Goal: Information Seeking & Learning: Find specific fact

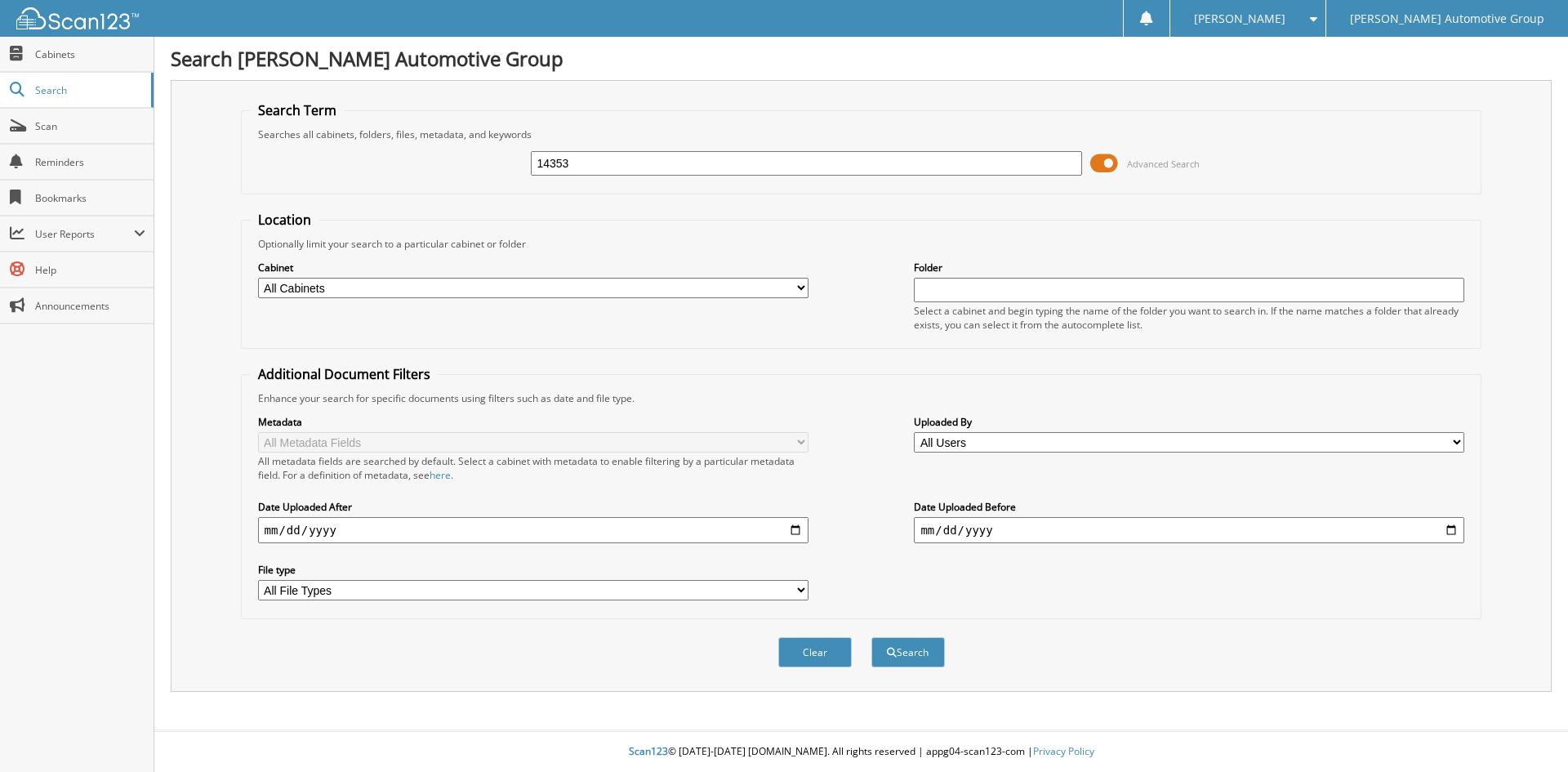
type input "14353"
click at [872, 637] on button "Search" at bounding box center [908, 653] width 74 height 31
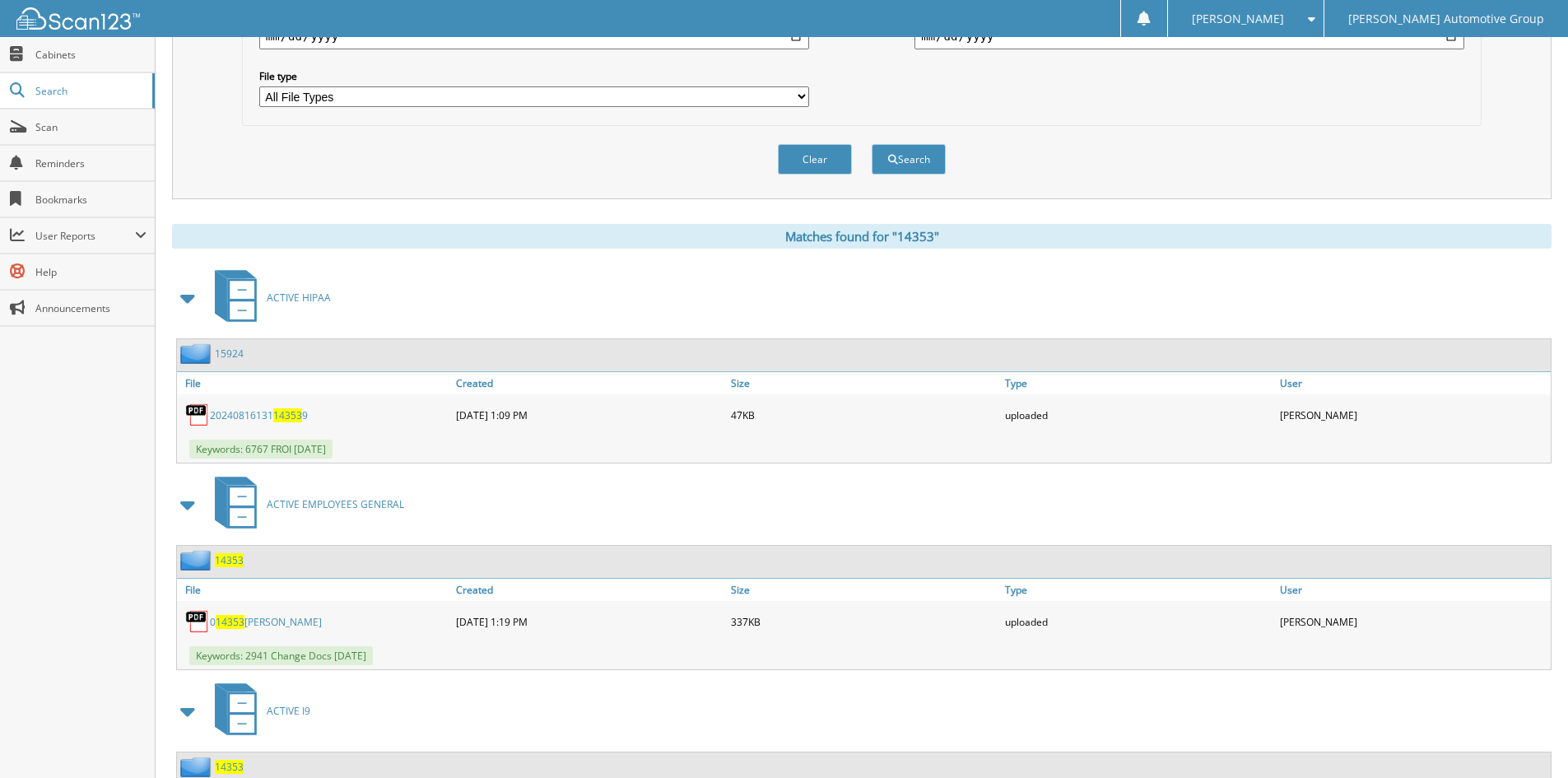
scroll to position [555, 0]
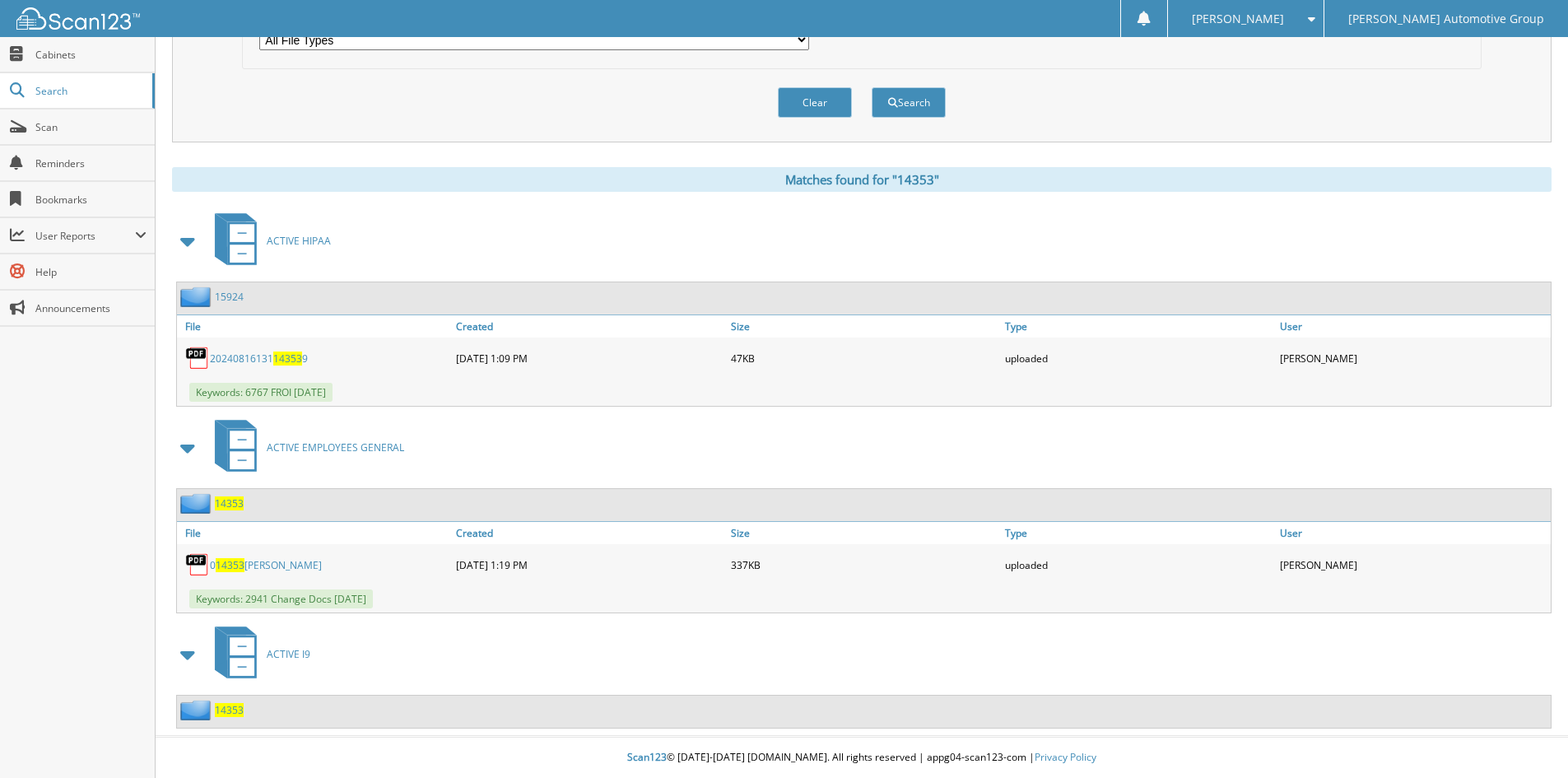
click at [237, 500] on span "14353" at bounding box center [230, 503] width 29 height 14
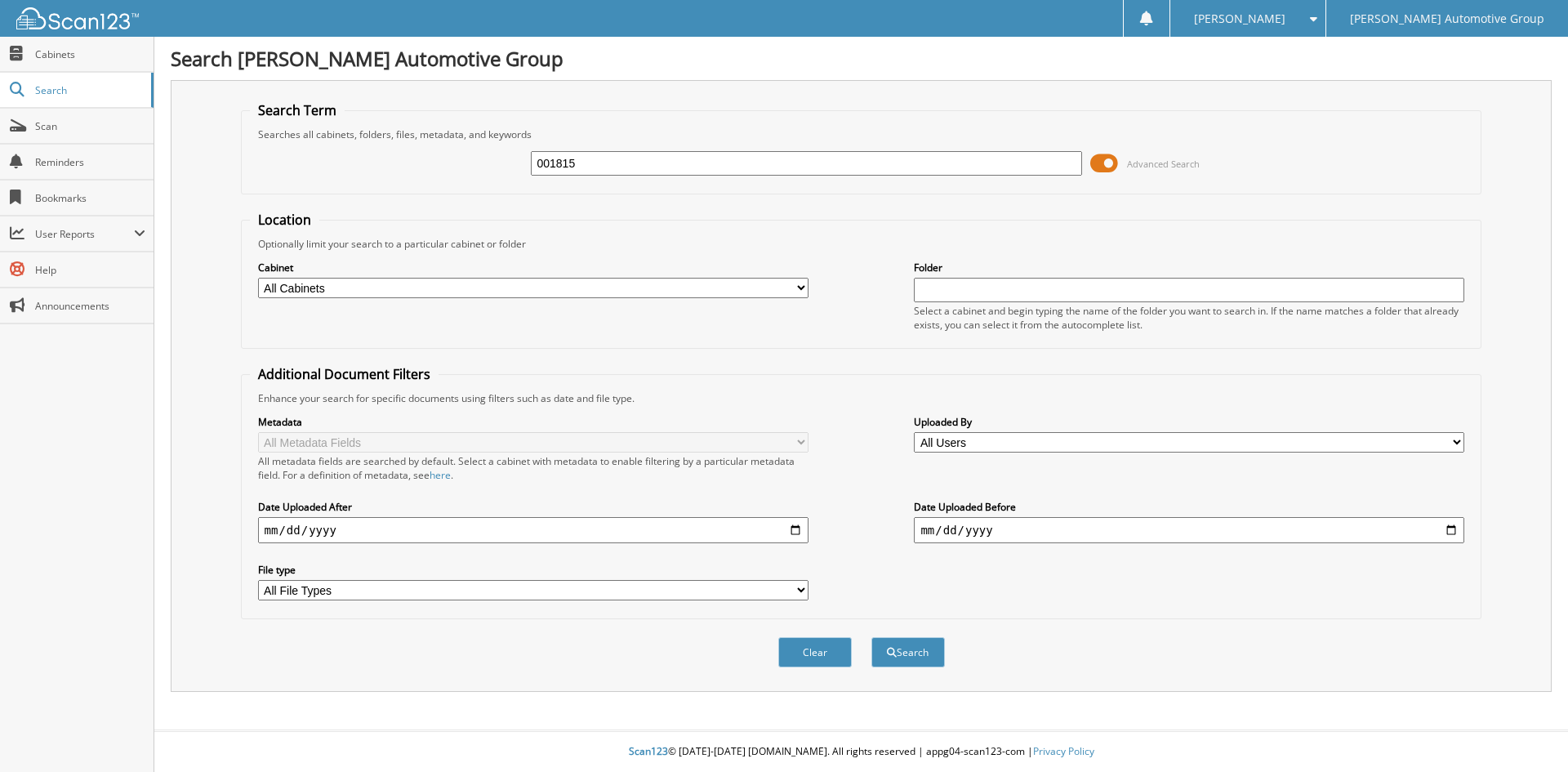
type input "001815"
click at [872, 637] on button "Search" at bounding box center [908, 653] width 74 height 31
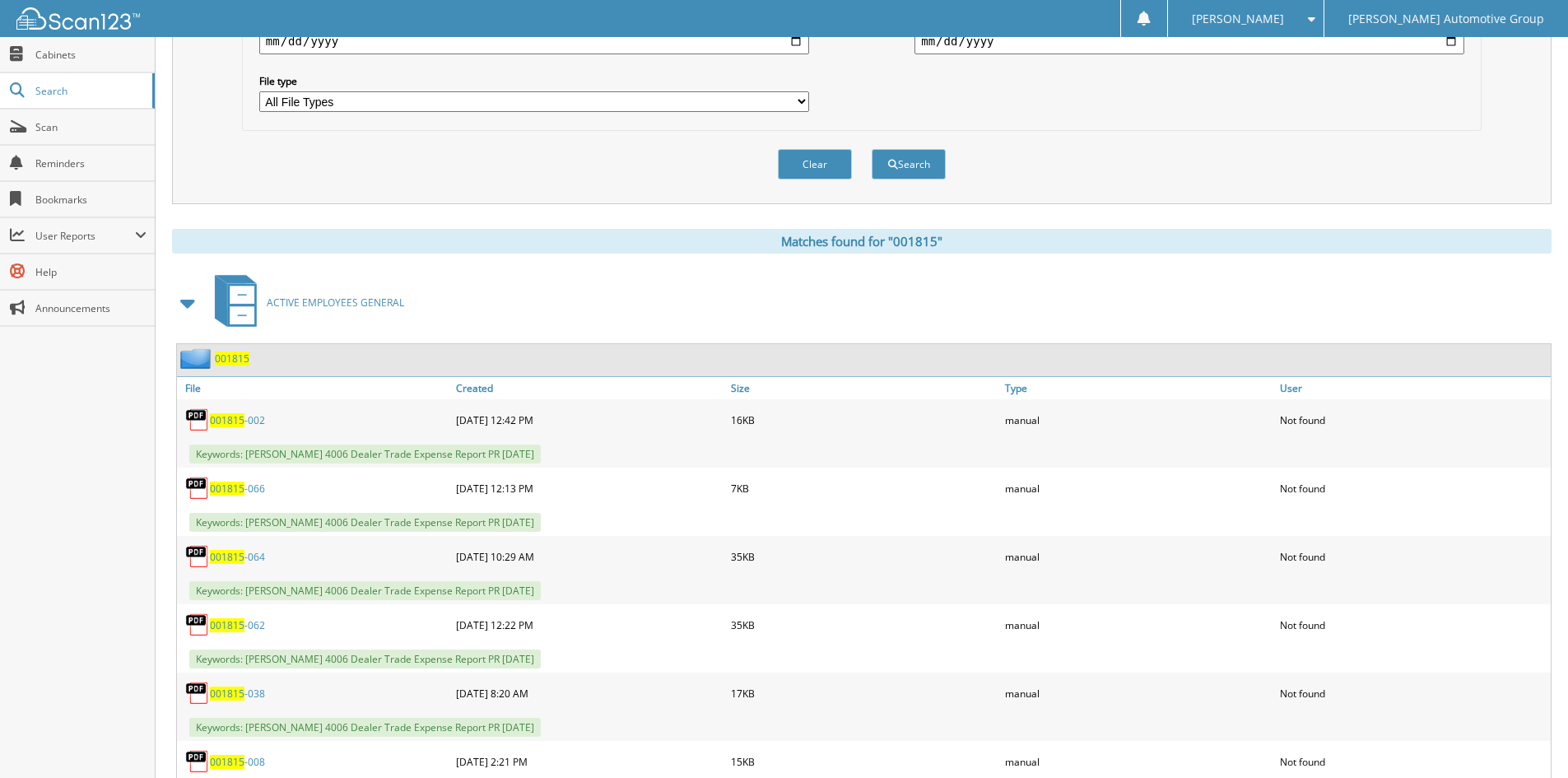
scroll to position [494, 0]
click at [233, 360] on span "001815" at bounding box center [232, 357] width 34 height 14
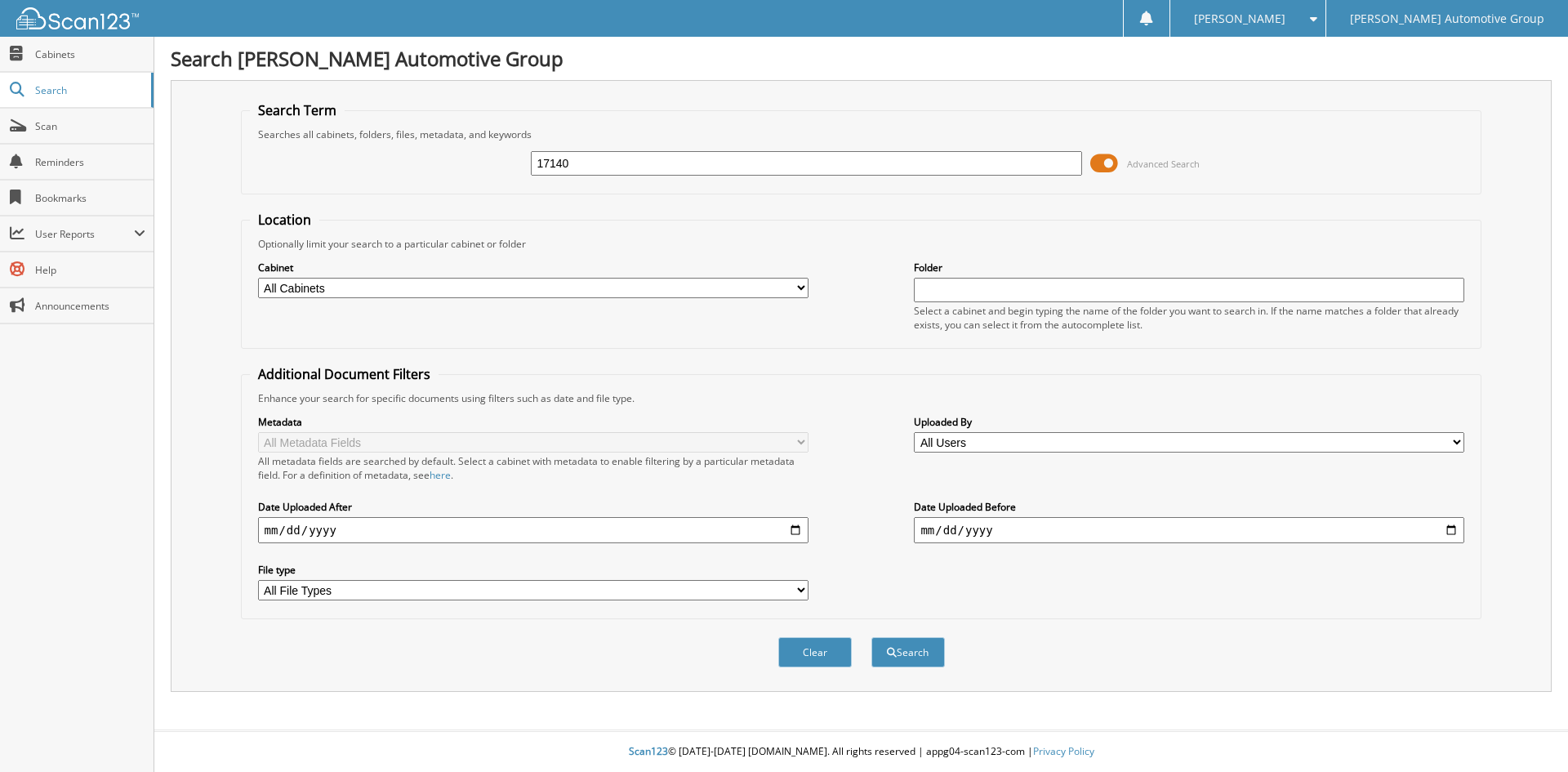
type input "17140"
click at [872, 637] on button "Search" at bounding box center [908, 653] width 74 height 31
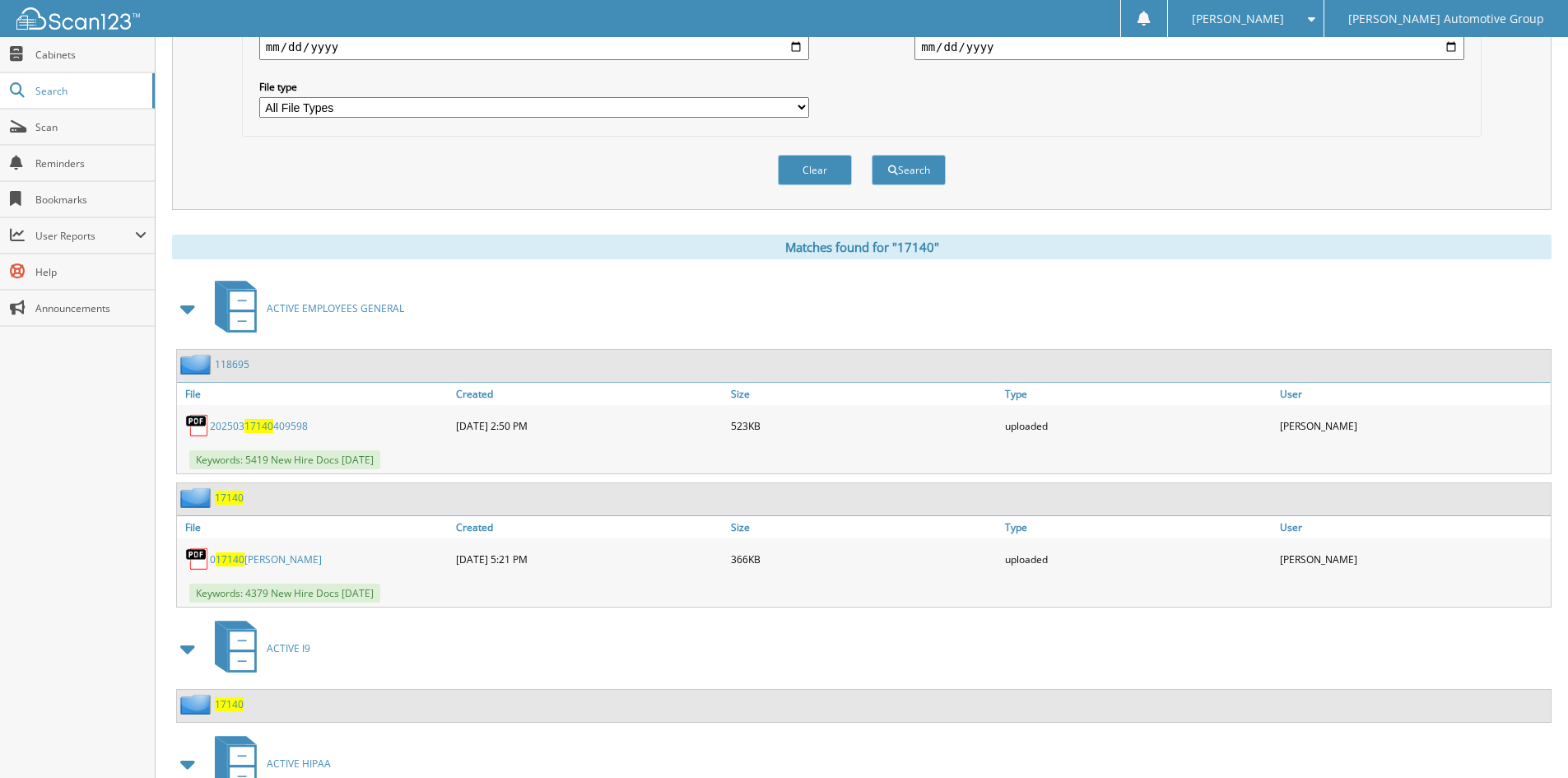
scroll to position [494, 0]
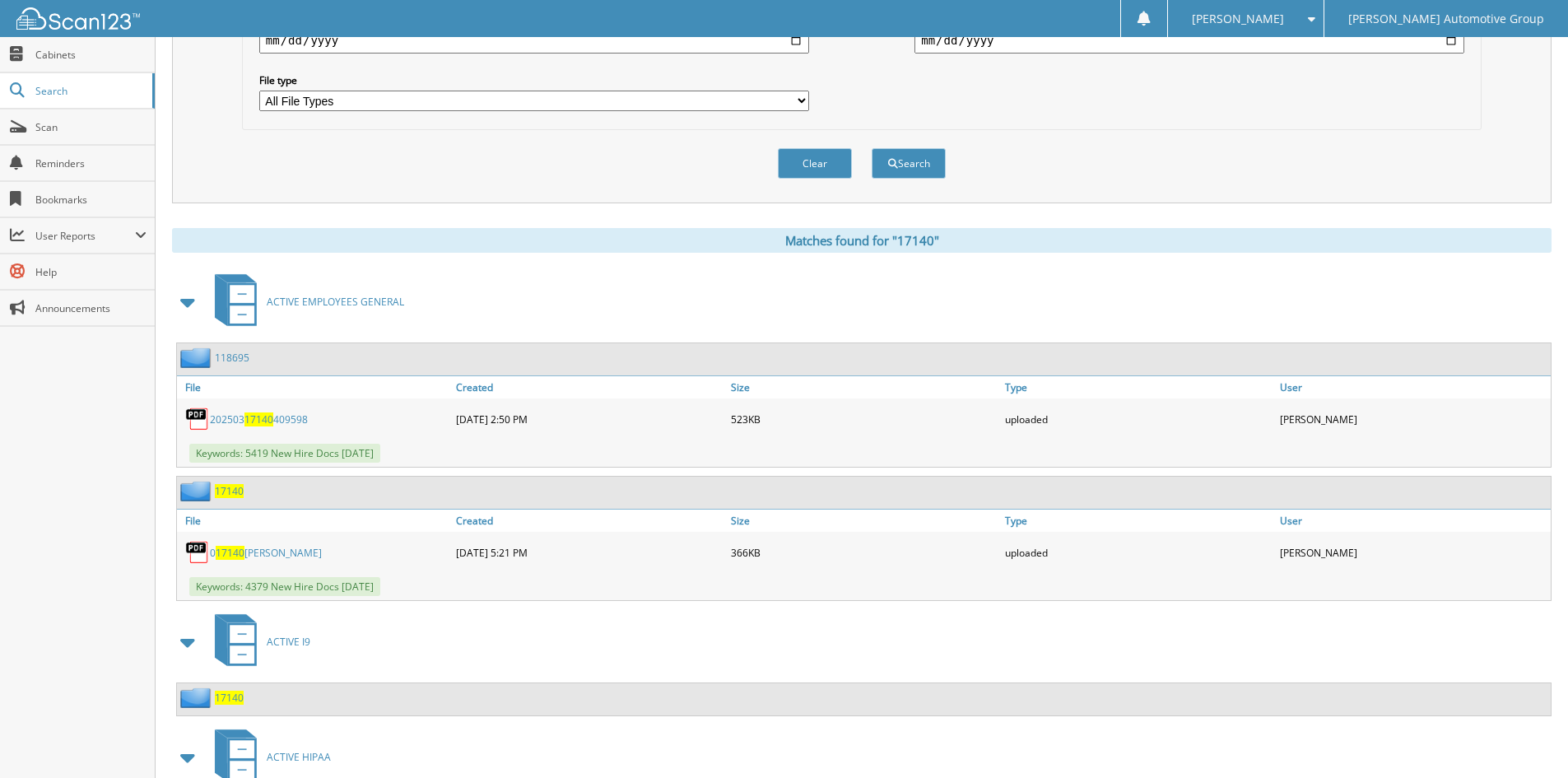
click at [233, 490] on span "17140" at bounding box center [230, 490] width 29 height 14
